Goal: Transaction & Acquisition: Purchase product/service

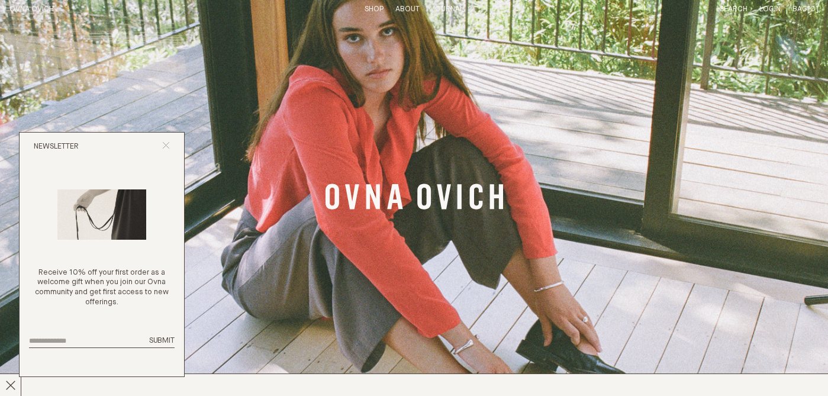
click at [166, 147] on icon "Close popup" at bounding box center [166, 145] width 8 height 8
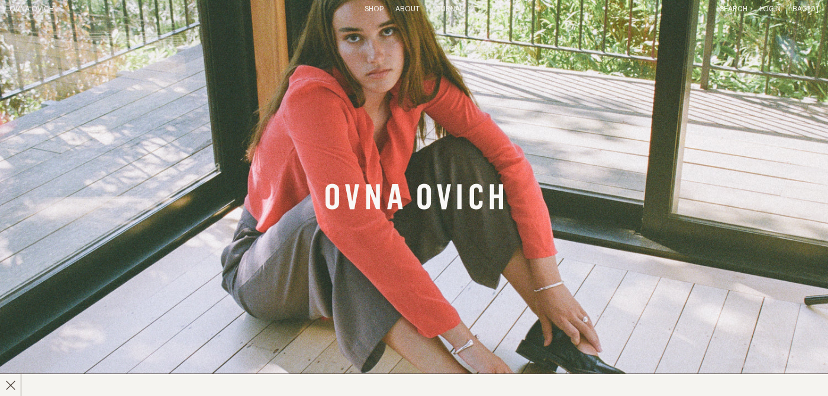
click at [375, 8] on link "Shop" at bounding box center [374, 9] width 19 height 8
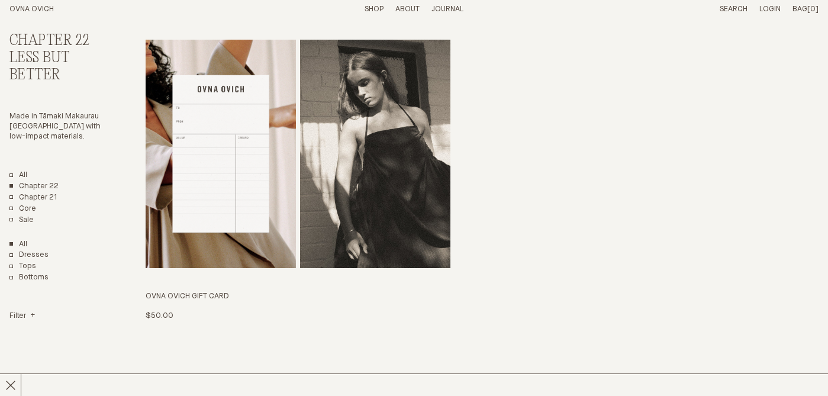
scroll to position [2581, 0]
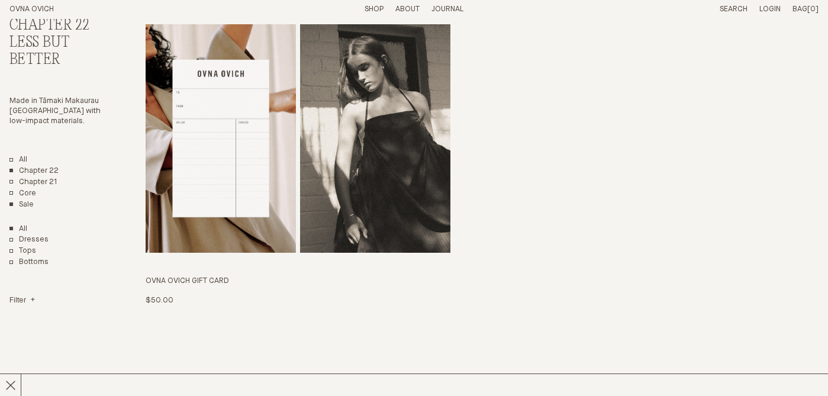
click at [25, 204] on link "Sale" at bounding box center [21, 204] width 24 height 10
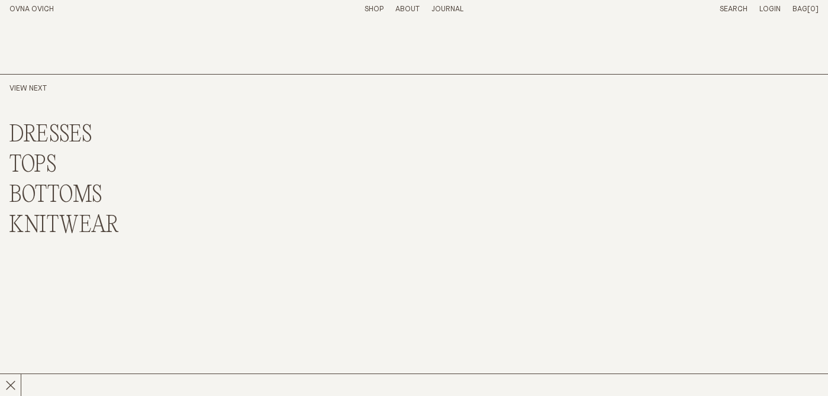
scroll to position [4390, 0]
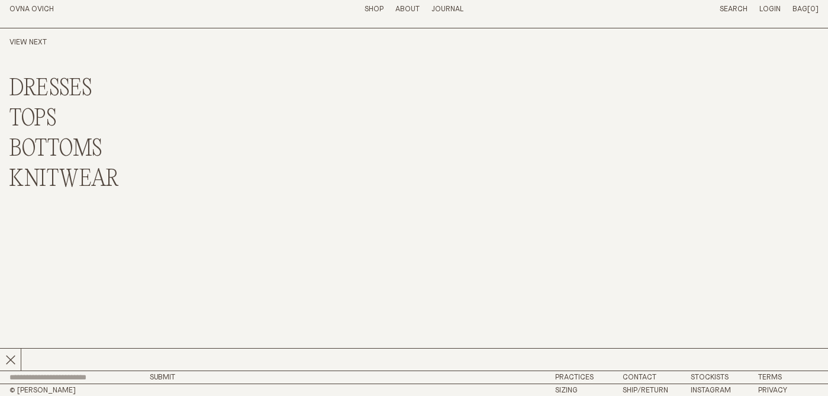
click at [319, 112] on ul "DRESSES TOPS BOTTOMS KNITWEAR" at bounding box center [209, 134] width 400 height 117
